Goal: Information Seeking & Learning: Compare options

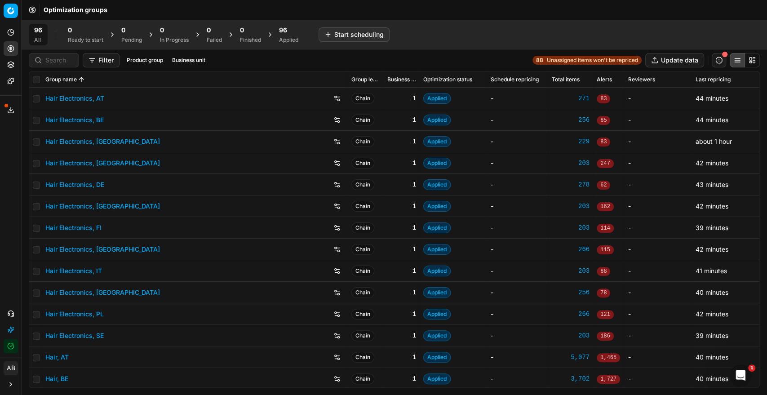
click at [292, 30] on div "96" at bounding box center [288, 30] width 19 height 9
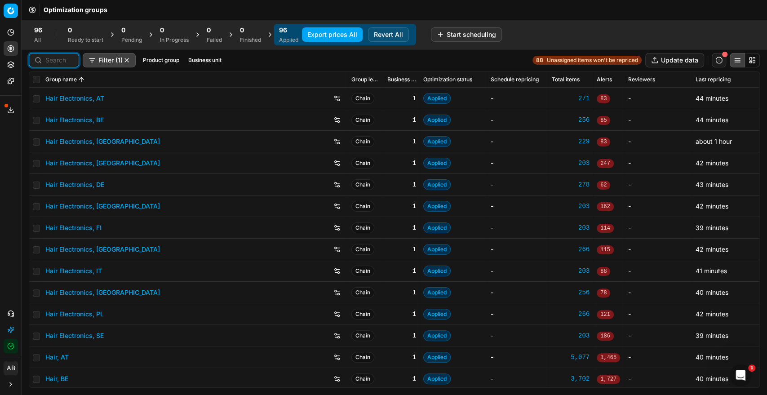
click at [63, 63] on input at bounding box center [59, 60] width 28 height 9
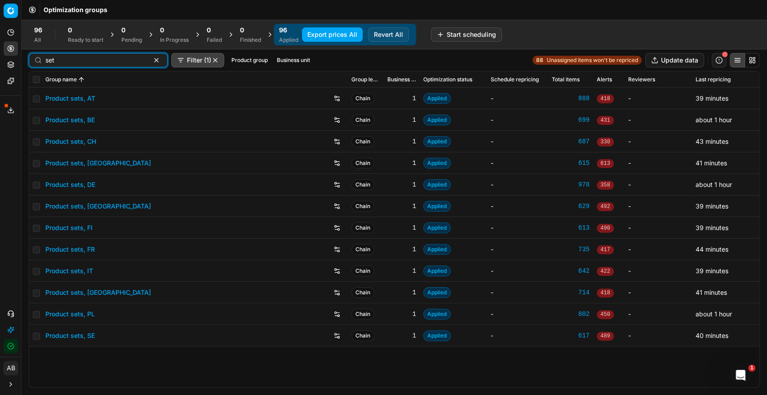
type input "set"
click at [77, 312] on link "Product sets, PL" at bounding box center [69, 314] width 49 height 9
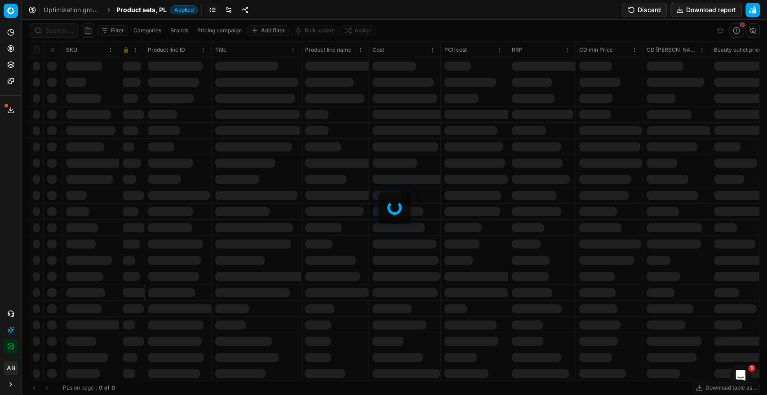
click at [45, 32] on div "Filter Categories Brands Pricing campaign Add filter Bulk update Assign SKU 🔒 P…" at bounding box center [395, 207] width 746 height 375
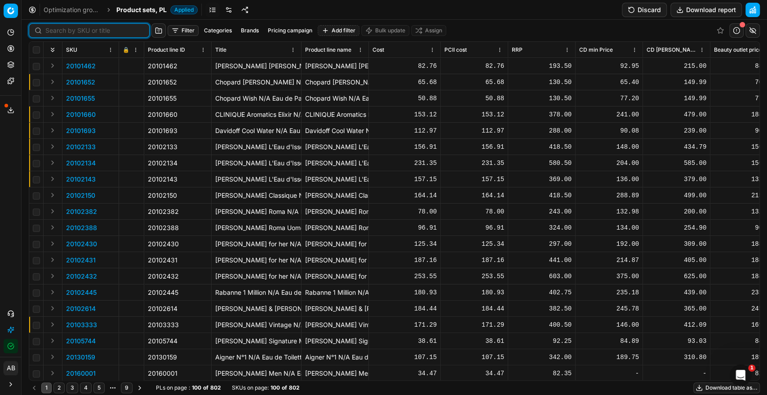
click at [47, 32] on input at bounding box center [94, 30] width 98 height 9
paste input "BVLGARI Man in Black N/A Duftset 1 Stk"
type input "BVLGARI Man in Black N/A Duftset 1 Stk"
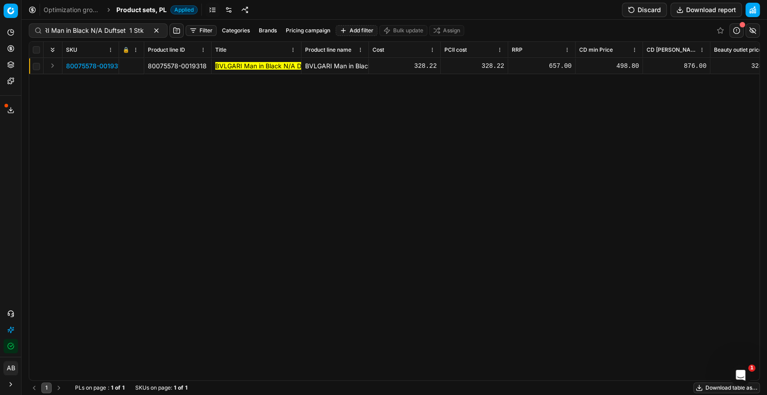
scroll to position [0, 0]
drag, startPoint x: 79, startPoint y: 63, endPoint x: 94, endPoint y: 69, distance: 16.2
click at [80, 64] on span "80075578-0019318" at bounding box center [95, 66] width 59 height 9
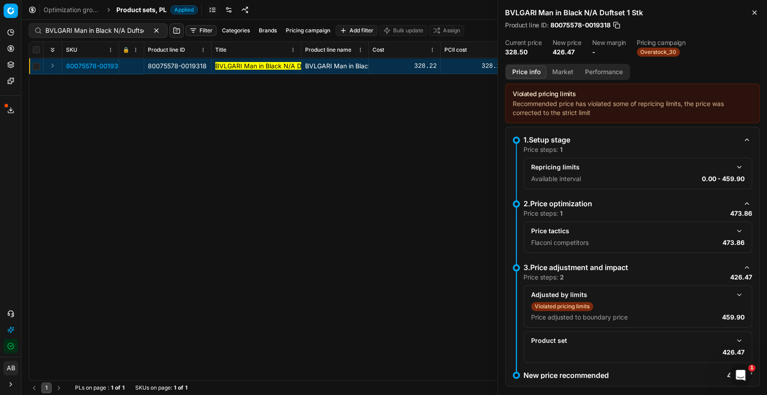
click at [734, 298] on button "button" at bounding box center [739, 294] width 11 height 11
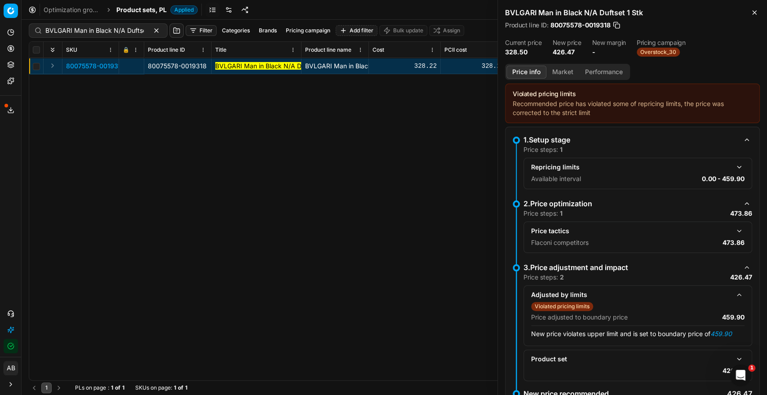
drag, startPoint x: 729, startPoint y: 226, endPoint x: 723, endPoint y: 230, distance: 7.4
click at [734, 227] on button "button" at bounding box center [739, 231] width 11 height 11
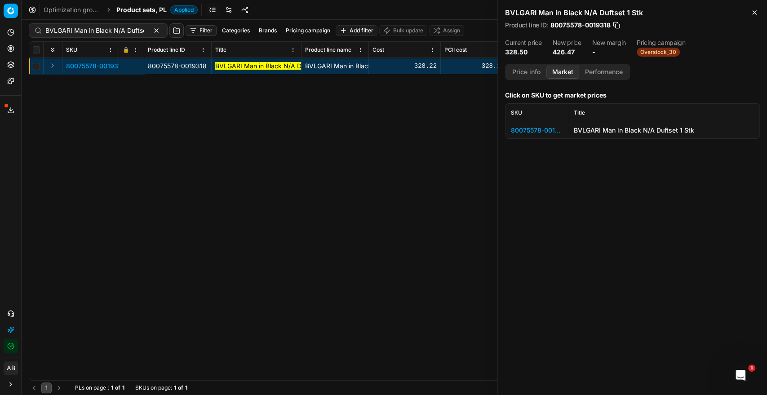
click at [563, 71] on button "Market" at bounding box center [563, 72] width 33 height 13
click at [543, 129] on div "80075578-0019318" at bounding box center [537, 130] width 52 height 9
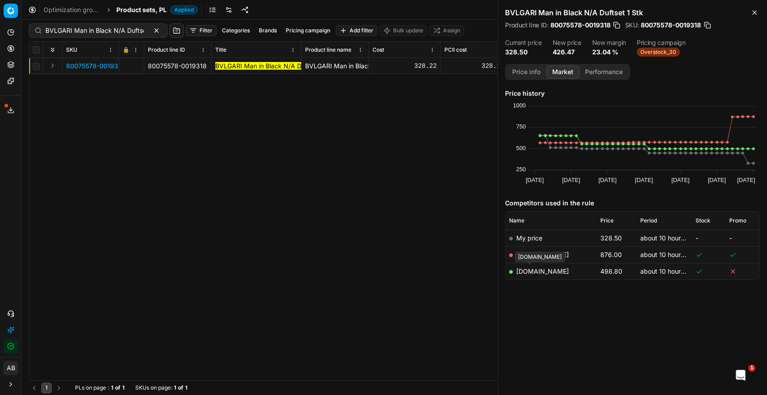
click at [535, 270] on link "[DOMAIN_NAME]" at bounding box center [542, 271] width 53 height 8
click at [513, 67] on button "Price info" at bounding box center [527, 72] width 40 height 13
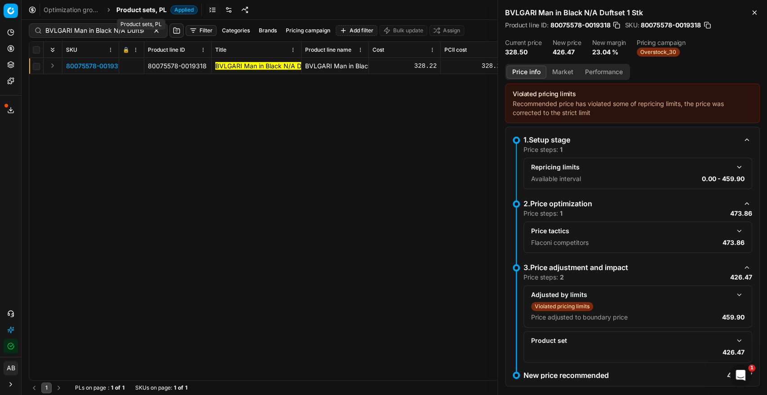
click at [153, 12] on span "Product sets, PL" at bounding box center [141, 9] width 50 height 9
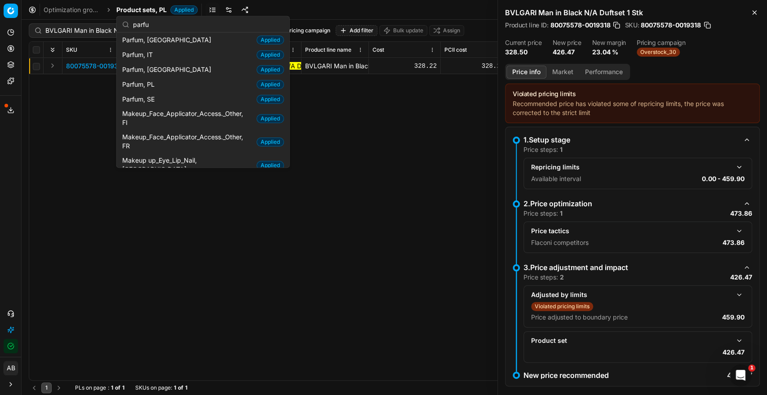
scroll to position [44, 0]
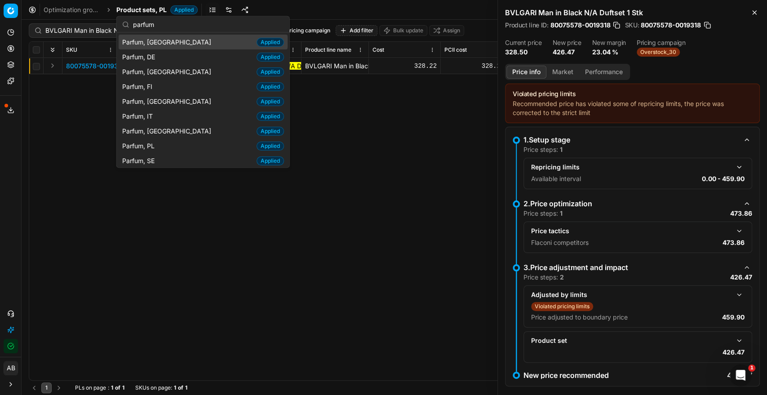
type input "parfum"
click at [159, 42] on span "Parfum, [GEOGRAPHIC_DATA]" at bounding box center [168, 41] width 93 height 9
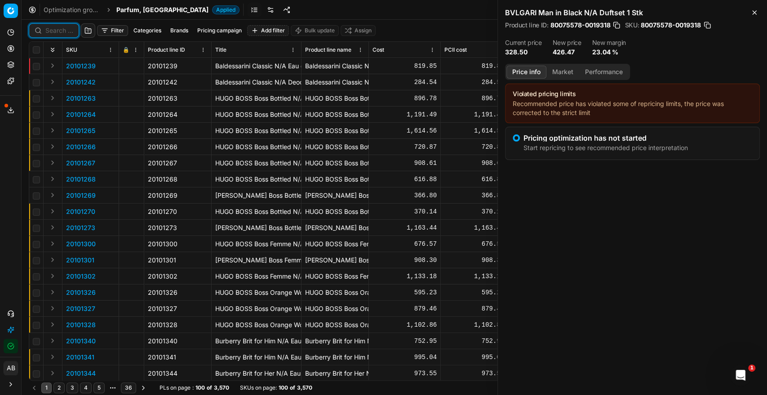
click at [61, 35] on div at bounding box center [54, 30] width 50 height 14
paste input "[PERSON_NAME] Y For Men Eau de Parfum 100 ml"
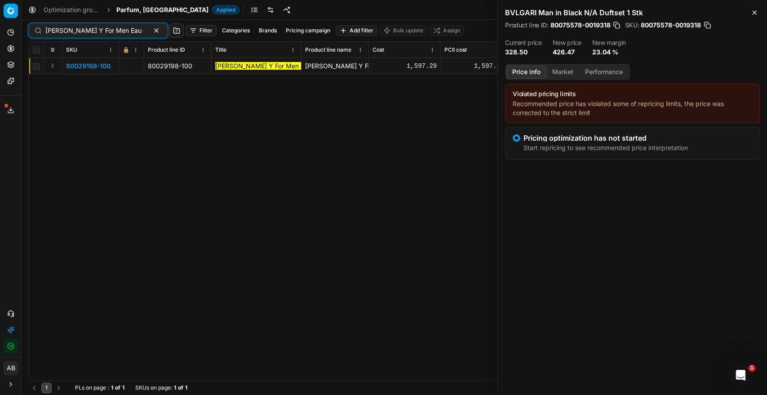
drag, startPoint x: 96, startPoint y: 70, endPoint x: 120, endPoint y: 66, distance: 24.5
click at [100, 69] on span "80029198-100" at bounding box center [88, 66] width 44 height 9
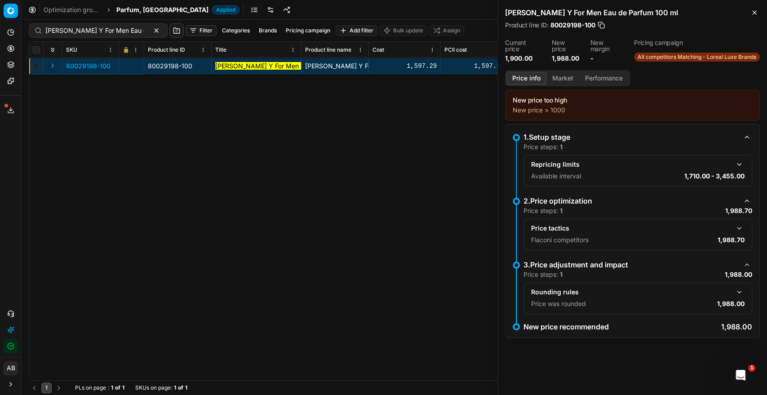
click at [737, 226] on button "button" at bounding box center [739, 228] width 11 height 11
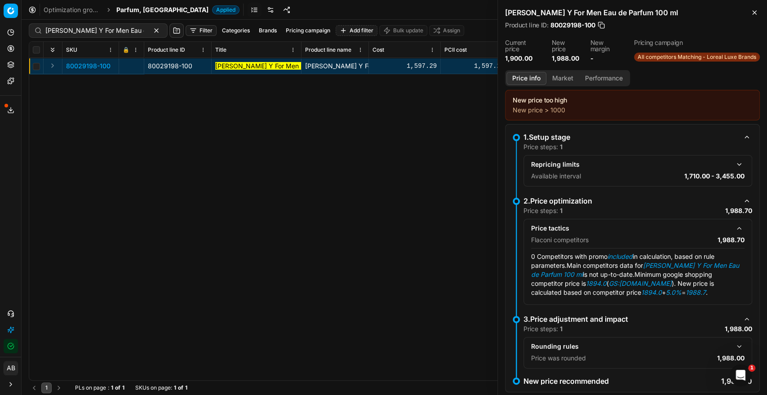
click at [562, 85] on div "Price info Market Performance" at bounding box center [567, 78] width 125 height 16
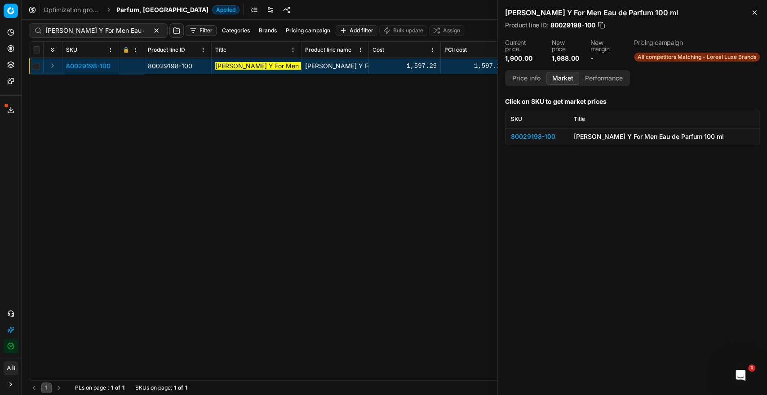
click at [565, 79] on button "Market" at bounding box center [563, 78] width 33 height 13
click at [547, 134] on div "80029198-100" at bounding box center [537, 136] width 52 height 9
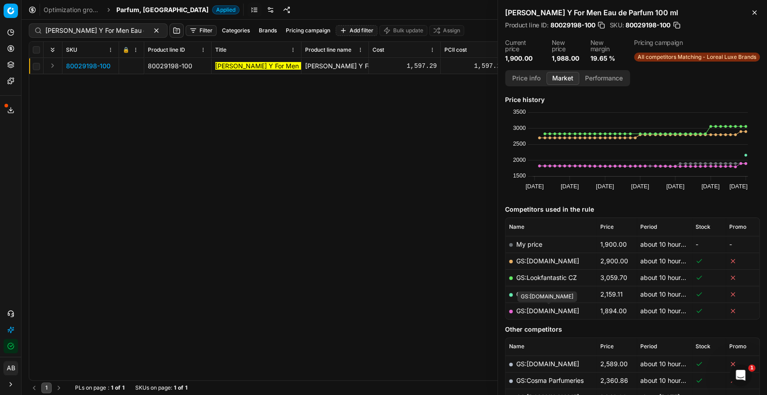
click at [556, 310] on link "GS:[DOMAIN_NAME]" at bounding box center [547, 311] width 63 height 8
click at [114, 34] on input "[PERSON_NAME] Y For Men Eau de Parfum 100 ml" at bounding box center [94, 30] width 98 height 9
paste input "Burberry Burberry Hero N/A Parfum 15"
drag, startPoint x: 79, startPoint y: 64, endPoint x: 123, endPoint y: 67, distance: 43.7
click at [79, 64] on span "90004643-0006973" at bounding box center [97, 66] width 63 height 9
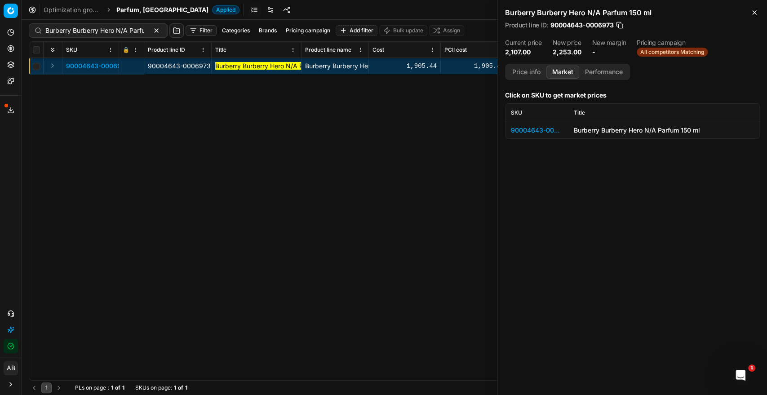
click at [531, 132] on div "90004643-0006973" at bounding box center [537, 130] width 52 height 9
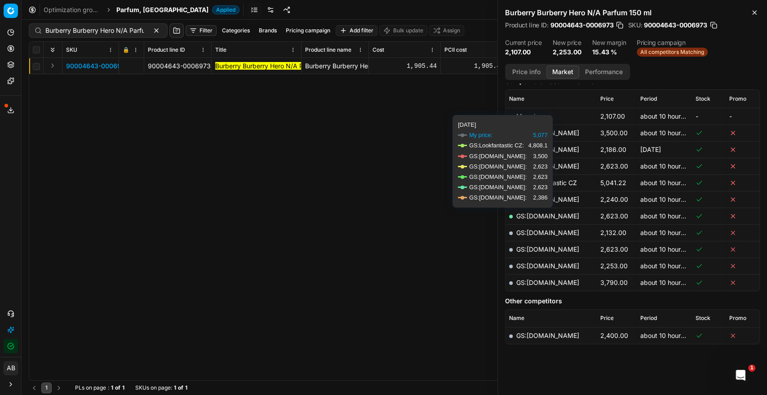
scroll to position [124, 0]
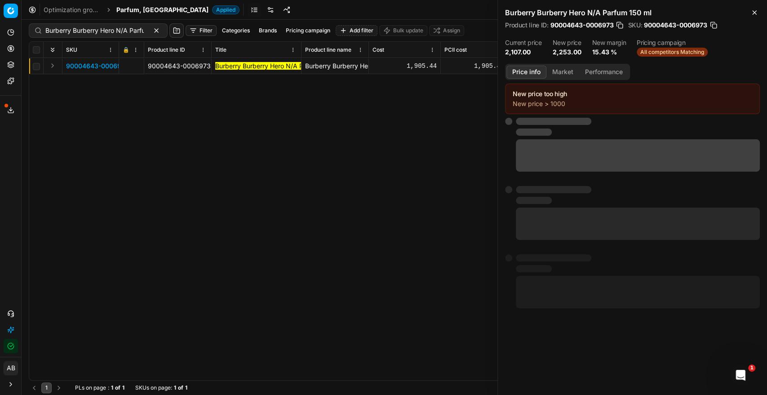
drag, startPoint x: 526, startPoint y: 75, endPoint x: 593, endPoint y: 98, distance: 70.8
click at [528, 75] on button "Price info" at bounding box center [527, 72] width 40 height 13
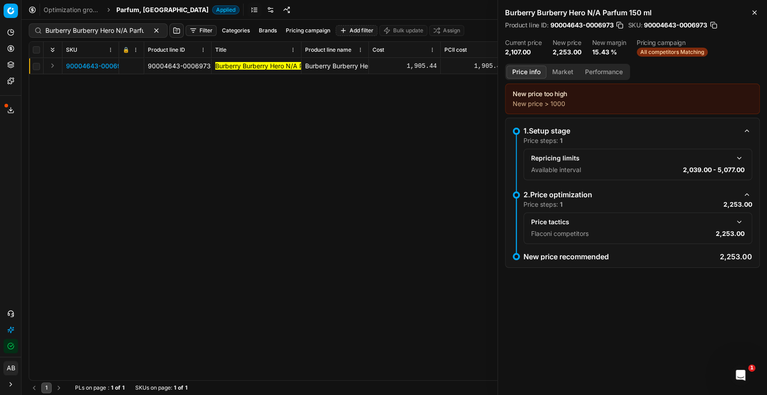
click at [738, 219] on button "button" at bounding box center [739, 222] width 11 height 11
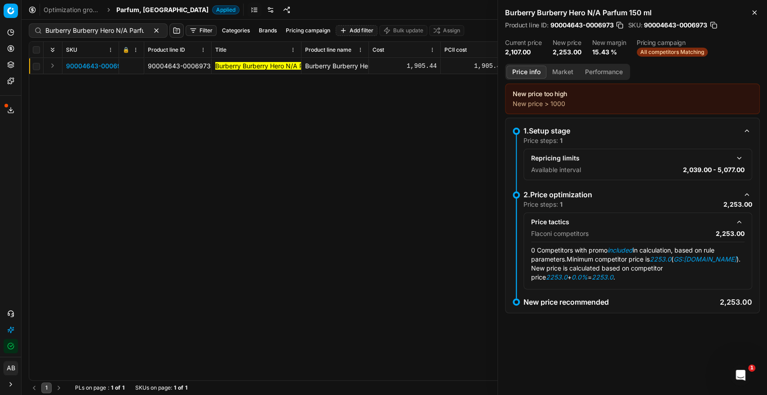
click at [565, 72] on button "Market" at bounding box center [563, 72] width 33 height 13
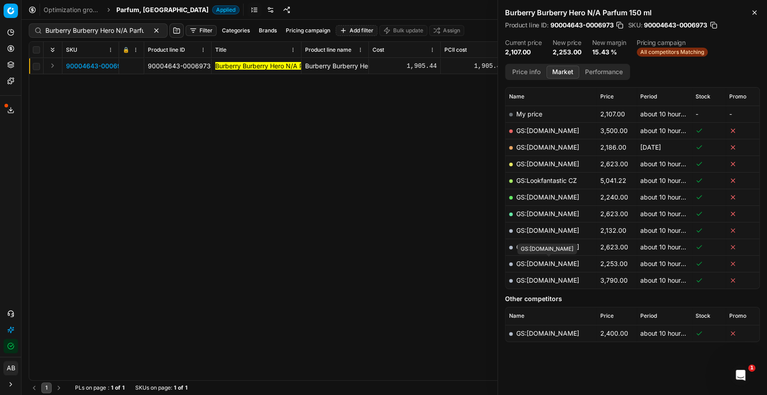
click at [579, 261] on link "GS:[DOMAIN_NAME]" at bounding box center [547, 264] width 63 height 8
click at [108, 32] on input "Burberry Burberry Hero N/A Parfum 150 ml" at bounding box center [94, 30] width 98 height 9
paste input "[PERSON_NAME] Y For Men Eau de Parfum 10"
type input "[PERSON_NAME] Y For Men Eau de Parfum 100 ml"
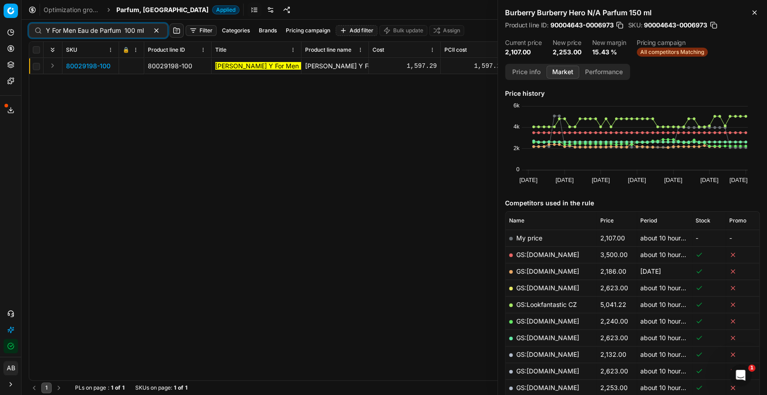
scroll to position [0, 0]
click at [90, 65] on span "80029198-100" at bounding box center [88, 66] width 44 height 9
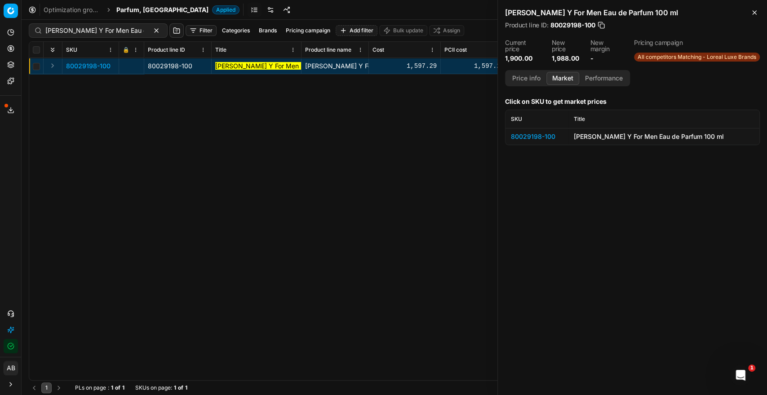
click at [547, 138] on div "80029198-100" at bounding box center [537, 136] width 52 height 9
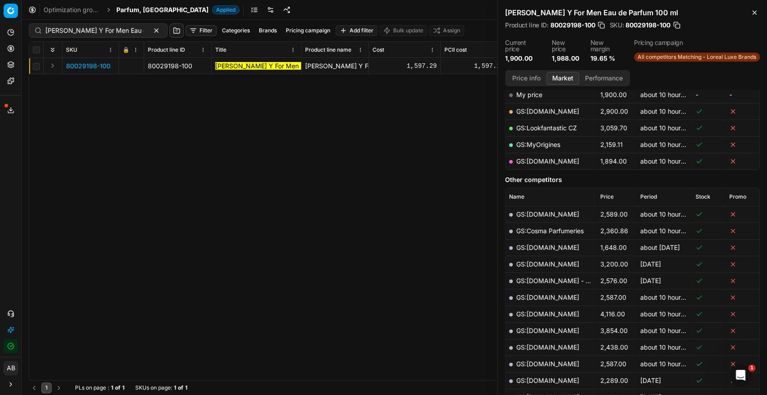
scroll to position [100, 0]
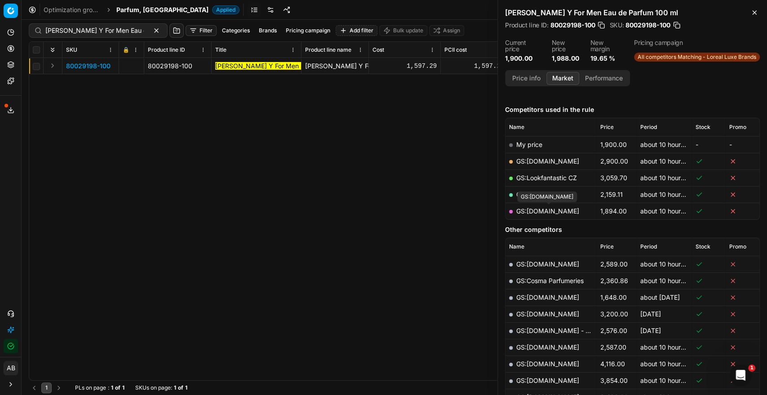
click at [564, 210] on link "GS:[DOMAIN_NAME]" at bounding box center [547, 211] width 63 height 8
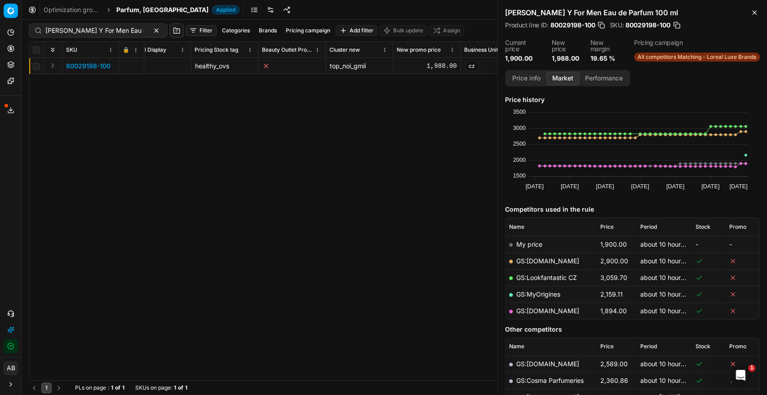
scroll to position [0, 5238]
